Goal: Use online tool/utility: Utilize a website feature to perform a specific function

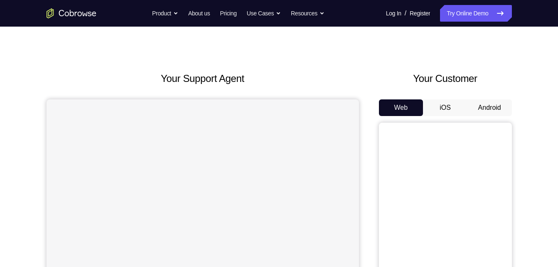
scroll to position [9, 0]
click at [490, 104] on button "Android" at bounding box center [490, 107] width 44 height 17
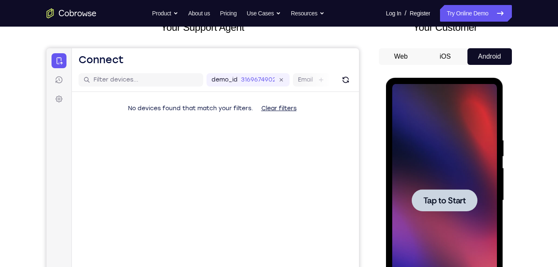
scroll to position [0, 0]
click at [457, 196] on span "Tap to Start" at bounding box center [445, 200] width 42 height 8
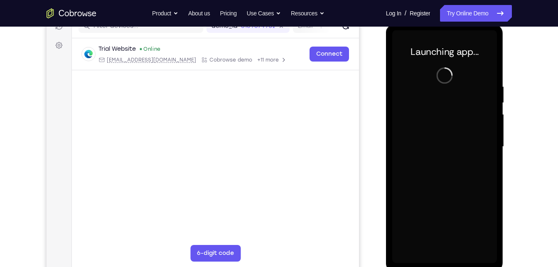
scroll to position [114, 0]
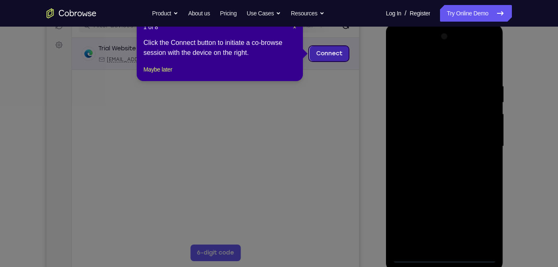
click at [336, 54] on link "Connect" at bounding box center [329, 53] width 40 height 15
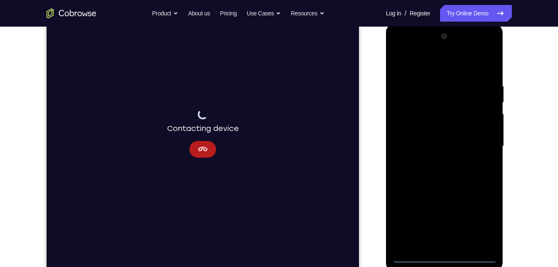
click at [448, 255] on div at bounding box center [445, 146] width 105 height 233
click at [478, 223] on div at bounding box center [445, 146] width 105 height 233
click at [454, 69] on div at bounding box center [445, 146] width 105 height 233
click at [481, 143] on div at bounding box center [445, 146] width 105 height 233
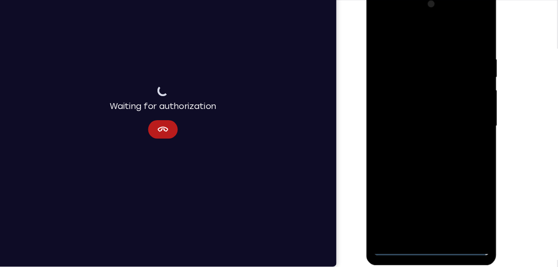
scroll to position [120, 0]
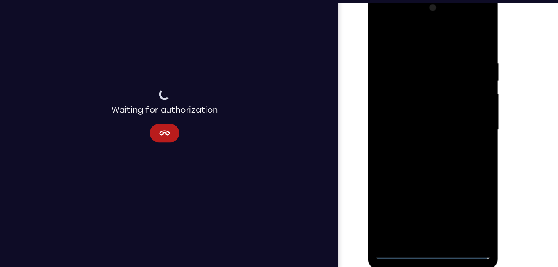
click at [420, 131] on div at bounding box center [427, 116] width 105 height 233
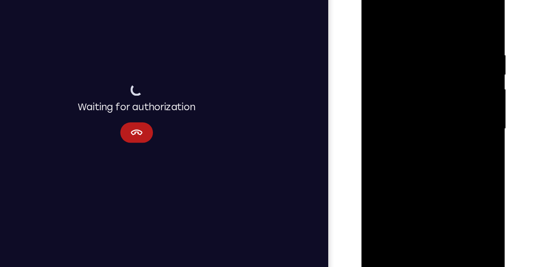
click at [417, 95] on div at bounding box center [420, 101] width 105 height 233
click at [418, 87] on div at bounding box center [420, 101] width 105 height 233
click at [422, 103] on div at bounding box center [420, 101] width 105 height 233
click at [428, 127] on div at bounding box center [420, 101] width 105 height 233
click at [424, 138] on div at bounding box center [420, 101] width 105 height 233
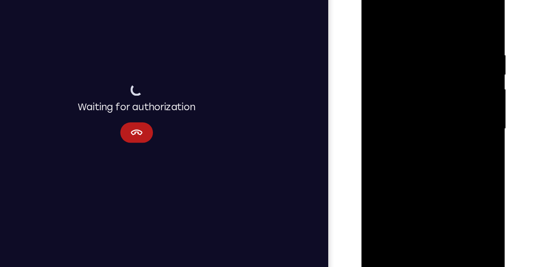
click at [468, 139] on div at bounding box center [420, 101] width 105 height 233
click at [376, 141] on div at bounding box center [420, 101] width 105 height 233
drag, startPoint x: 436, startPoint y: 154, endPoint x: 368, endPoint y: 63, distance: 114.1
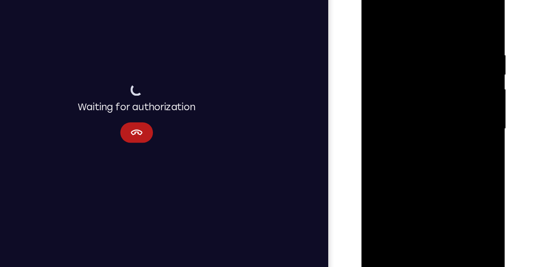
click at [368, 63] on div at bounding box center [420, 101] width 105 height 233
click at [435, 200] on div at bounding box center [420, 101] width 105 height 233
click at [419, 148] on div at bounding box center [420, 101] width 105 height 233
click at [418, 117] on div at bounding box center [420, 101] width 105 height 233
click at [374, 20] on div at bounding box center [420, 101] width 105 height 233
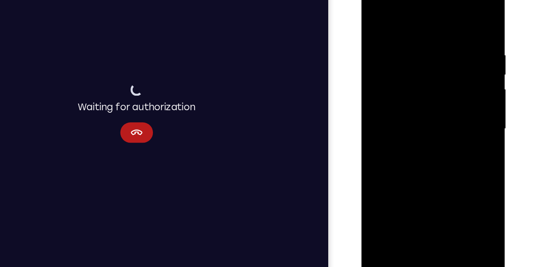
click at [418, 99] on div at bounding box center [420, 101] width 105 height 233
click at [395, 158] on div at bounding box center [420, 101] width 105 height 233
click at [453, 104] on div at bounding box center [420, 101] width 105 height 233
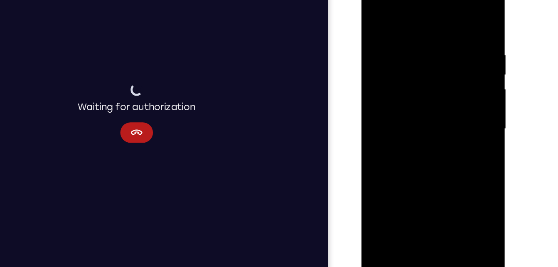
click at [465, 19] on div at bounding box center [420, 101] width 105 height 233
click at [377, 19] on div at bounding box center [420, 101] width 105 height 233
drag, startPoint x: 433, startPoint y: 62, endPoint x: 376, endPoint y: 75, distance: 58.5
click at [376, 75] on div at bounding box center [420, 101] width 105 height 233
drag, startPoint x: 402, startPoint y: 91, endPoint x: 381, endPoint y: 231, distance: 141.6
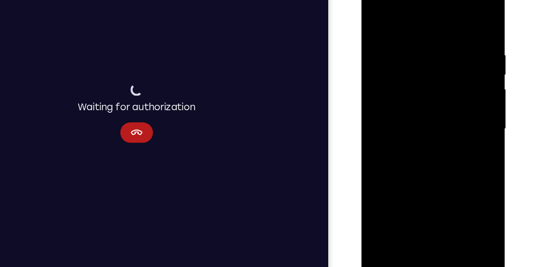
click at [381, 228] on html "Online web based iOS Simulators and Android Emulators. Run iPhone, iPad, Mobile…" at bounding box center [421, 103] width 119 height 249
click at [375, 17] on div at bounding box center [420, 101] width 105 height 233
drag, startPoint x: 438, startPoint y: 52, endPoint x: 440, endPoint y: 140, distance: 88.6
click at [440, 140] on div at bounding box center [420, 101] width 105 height 233
click at [431, 43] on div at bounding box center [420, 101] width 105 height 233
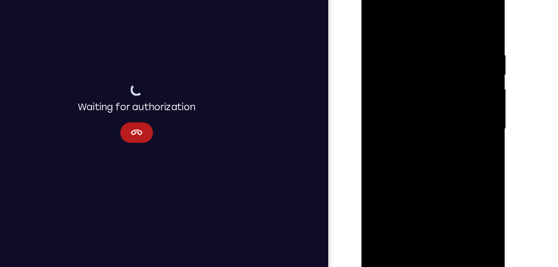
click at [464, 22] on div at bounding box center [420, 101] width 105 height 233
click at [462, 30] on div at bounding box center [420, 101] width 105 height 233
click at [464, 22] on div at bounding box center [420, 101] width 105 height 233
drag, startPoint x: 457, startPoint y: 40, endPoint x: 399, endPoint y: 40, distance: 57.8
click at [399, 40] on div at bounding box center [420, 101] width 105 height 233
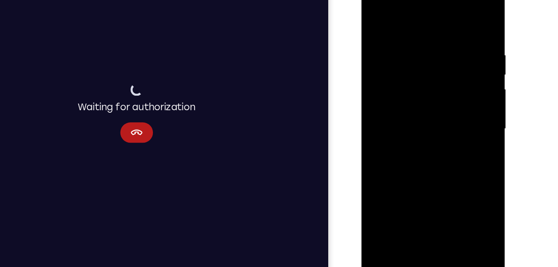
click at [429, 32] on div at bounding box center [420, 101] width 105 height 233
click at [460, 48] on div at bounding box center [420, 101] width 105 height 233
click at [375, 57] on div at bounding box center [420, 101] width 105 height 233
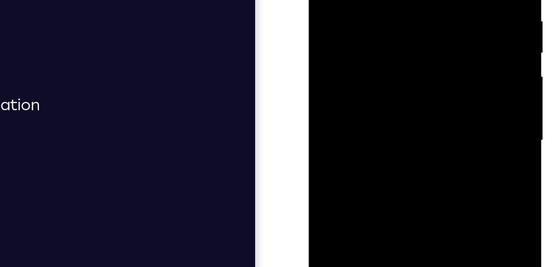
click at [321, 6] on div at bounding box center [368, 19] width 105 height 233
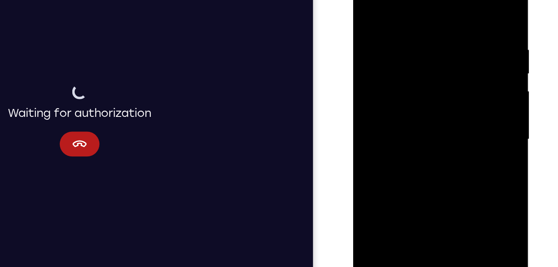
click at [450, 58] on div at bounding box center [412, 79] width 105 height 233
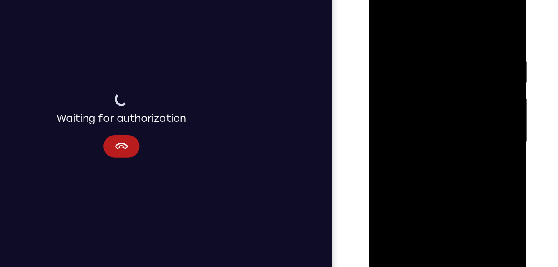
click at [473, 115] on div at bounding box center [427, 99] width 105 height 233
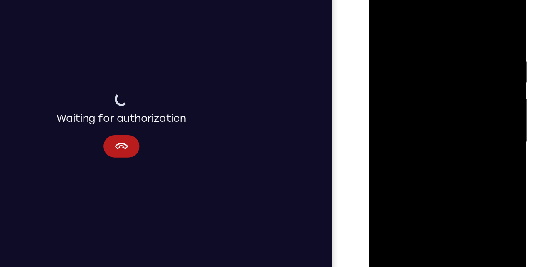
click at [470, 113] on div at bounding box center [427, 99] width 105 height 233
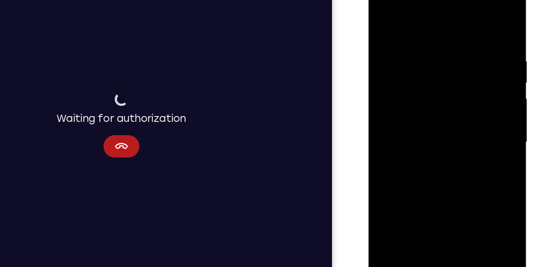
click at [470, 113] on div at bounding box center [427, 99] width 105 height 233
drag, startPoint x: 470, startPoint y: 113, endPoint x: 462, endPoint y: 114, distance: 8.0
click at [462, 114] on div at bounding box center [427, 99] width 105 height 233
drag, startPoint x: 462, startPoint y: 114, endPoint x: 335, endPoint y: 132, distance: 128.4
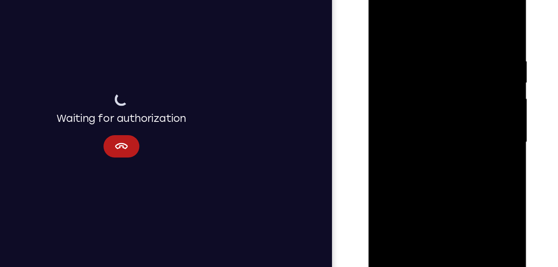
click at [369, 132] on html "Online web based iOS Simulators and Android Emulators. Run iPhone, iPad, Mobile…" at bounding box center [428, 101] width 119 height 249
click at [463, 29] on div at bounding box center [427, 99] width 105 height 233
click at [464, 55] on div at bounding box center [427, 99] width 105 height 233
drag, startPoint x: 467, startPoint y: 64, endPoint x: 420, endPoint y: 71, distance: 47.0
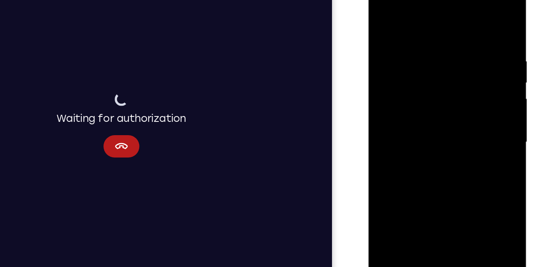
click at [420, 71] on div at bounding box center [427, 99] width 105 height 233
drag, startPoint x: 406, startPoint y: 74, endPoint x: 486, endPoint y: 74, distance: 79.4
click at [486, 74] on div at bounding box center [428, 101] width 118 height 248
click at [444, 48] on div at bounding box center [427, 99] width 105 height 233
click at [448, 37] on div at bounding box center [427, 99] width 105 height 233
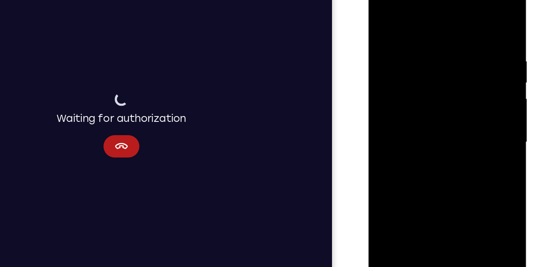
click at [383, 13] on div at bounding box center [427, 99] width 105 height 233
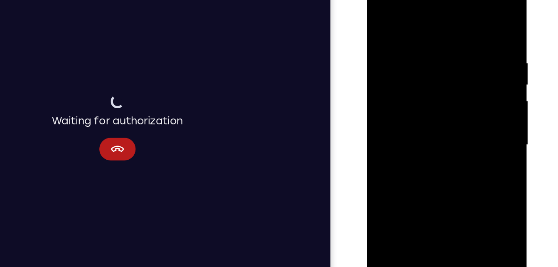
click at [469, 20] on div at bounding box center [426, 100] width 105 height 233
click at [421, 38] on div at bounding box center [426, 100] width 105 height 233
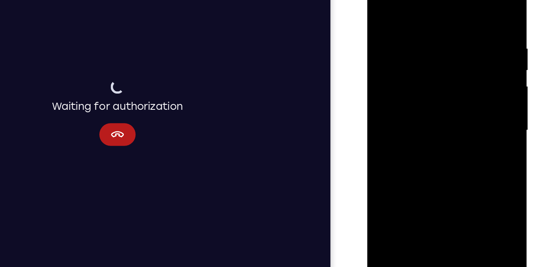
click at [469, 8] on div at bounding box center [426, 86] width 105 height 233
drag, startPoint x: 442, startPoint y: 41, endPoint x: 425, endPoint y: 200, distance: 159.8
click at [425, 200] on div at bounding box center [426, 86] width 105 height 233
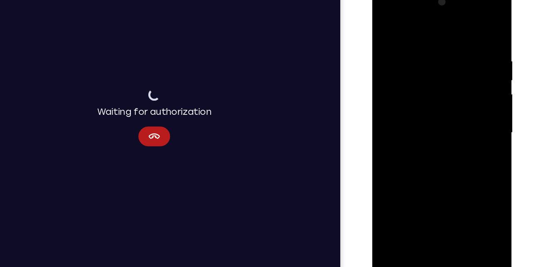
click at [454, 207] on div at bounding box center [431, 109] width 105 height 233
click at [388, 25] on div at bounding box center [431, 109] width 105 height 233
click at [414, 206] on div at bounding box center [431, 109] width 105 height 233
click at [421, 25] on div at bounding box center [431, 109] width 105 height 233
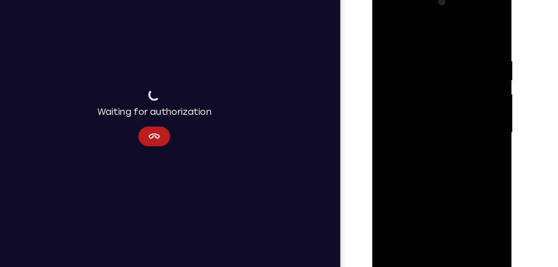
click at [474, 47] on div at bounding box center [431, 109] width 105 height 233
click at [475, 51] on div at bounding box center [431, 109] width 105 height 233
click at [437, 25] on div at bounding box center [431, 109] width 105 height 233
click at [393, 134] on div at bounding box center [431, 109] width 105 height 233
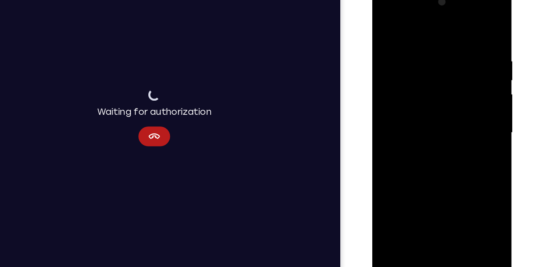
click at [447, 205] on div at bounding box center [431, 109] width 105 height 233
click at [389, 30] on div at bounding box center [431, 109] width 105 height 233
click at [419, 50] on div at bounding box center [431, 109] width 105 height 233
